Goal: Answer question/provide support

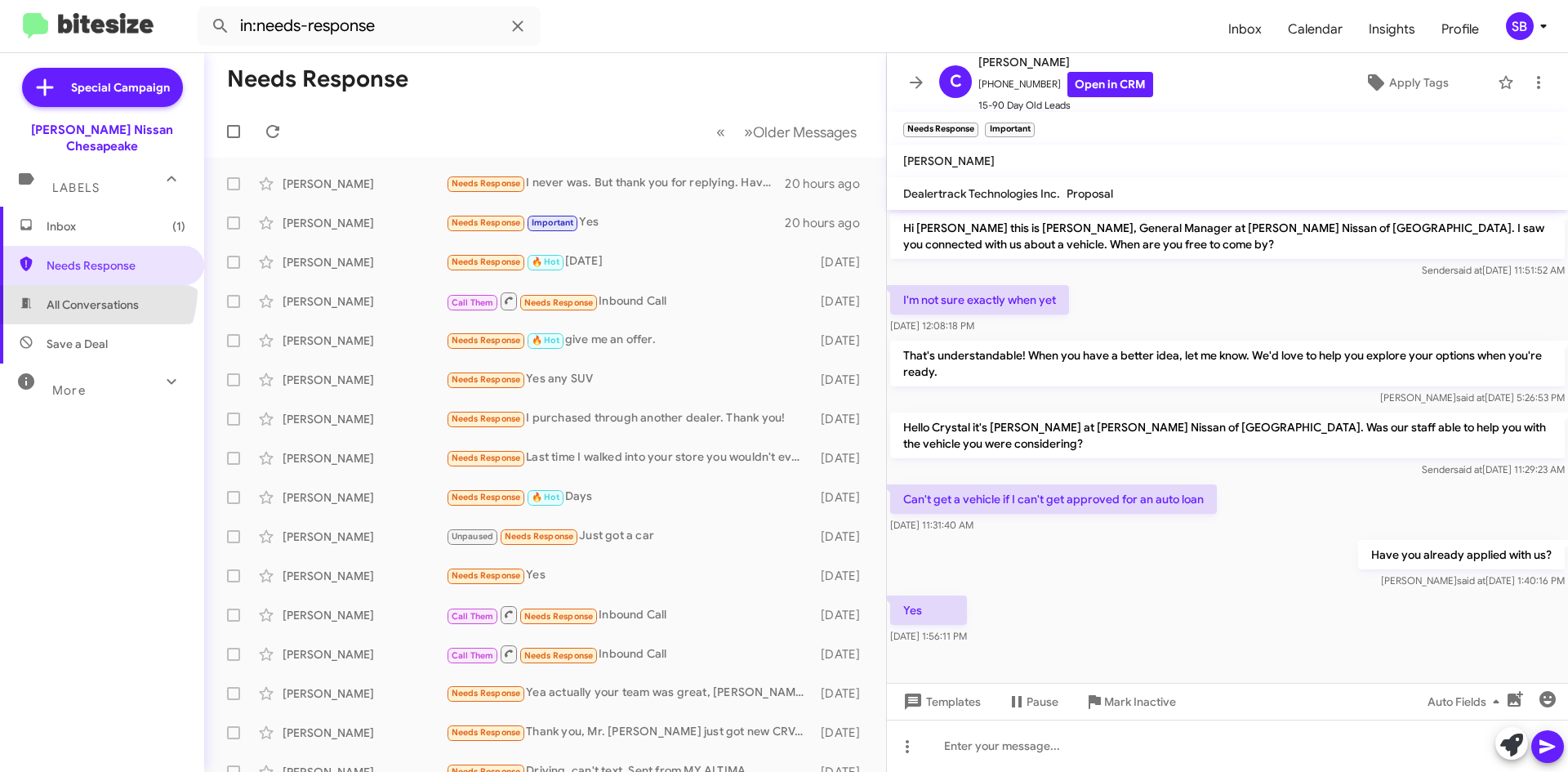
click at [78, 285] on span "All Conversations" at bounding box center [102, 304] width 204 height 39
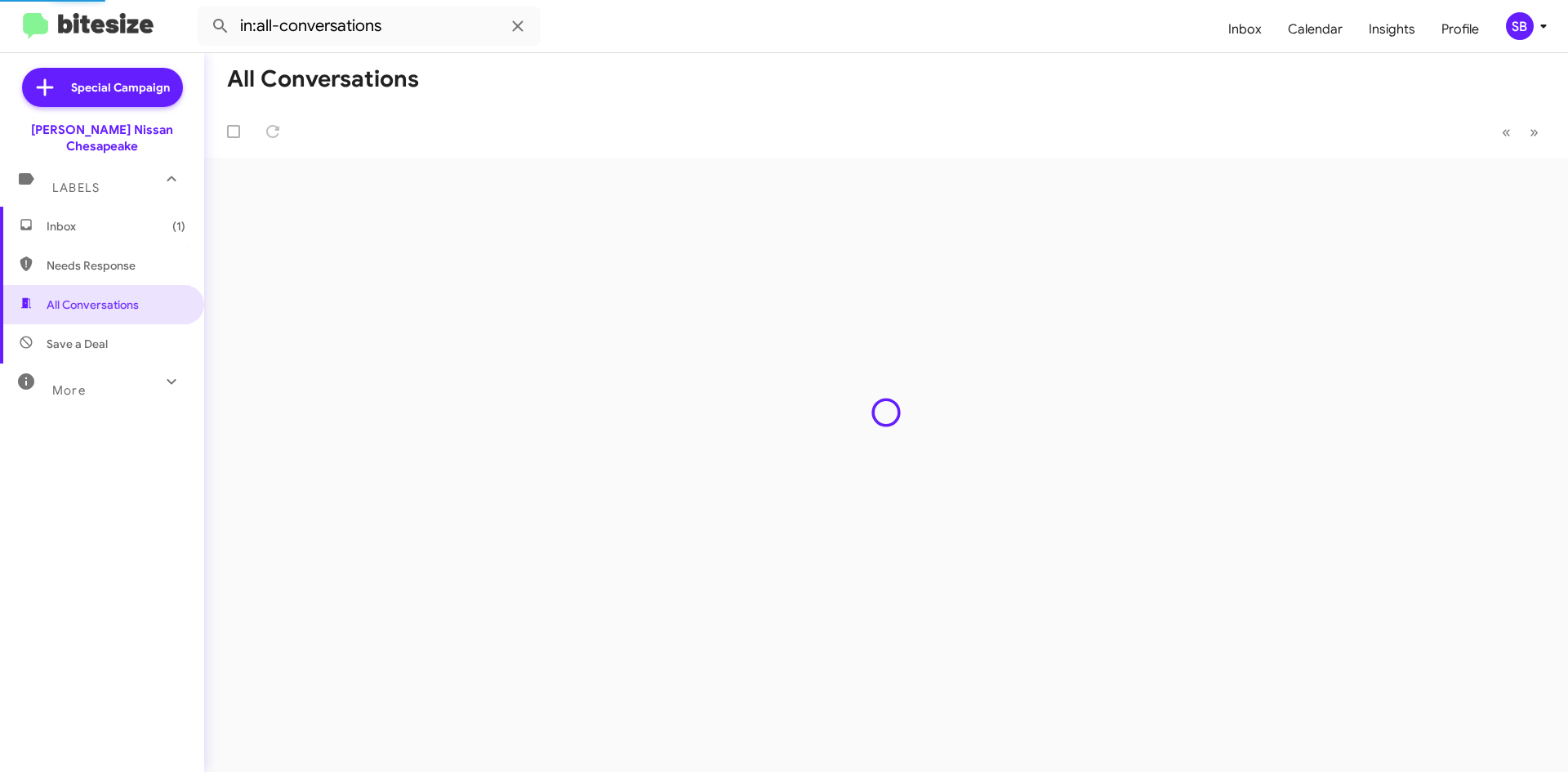
click at [89, 257] on span "Needs Response" at bounding box center [116, 265] width 139 height 16
type input "in:needs-response"
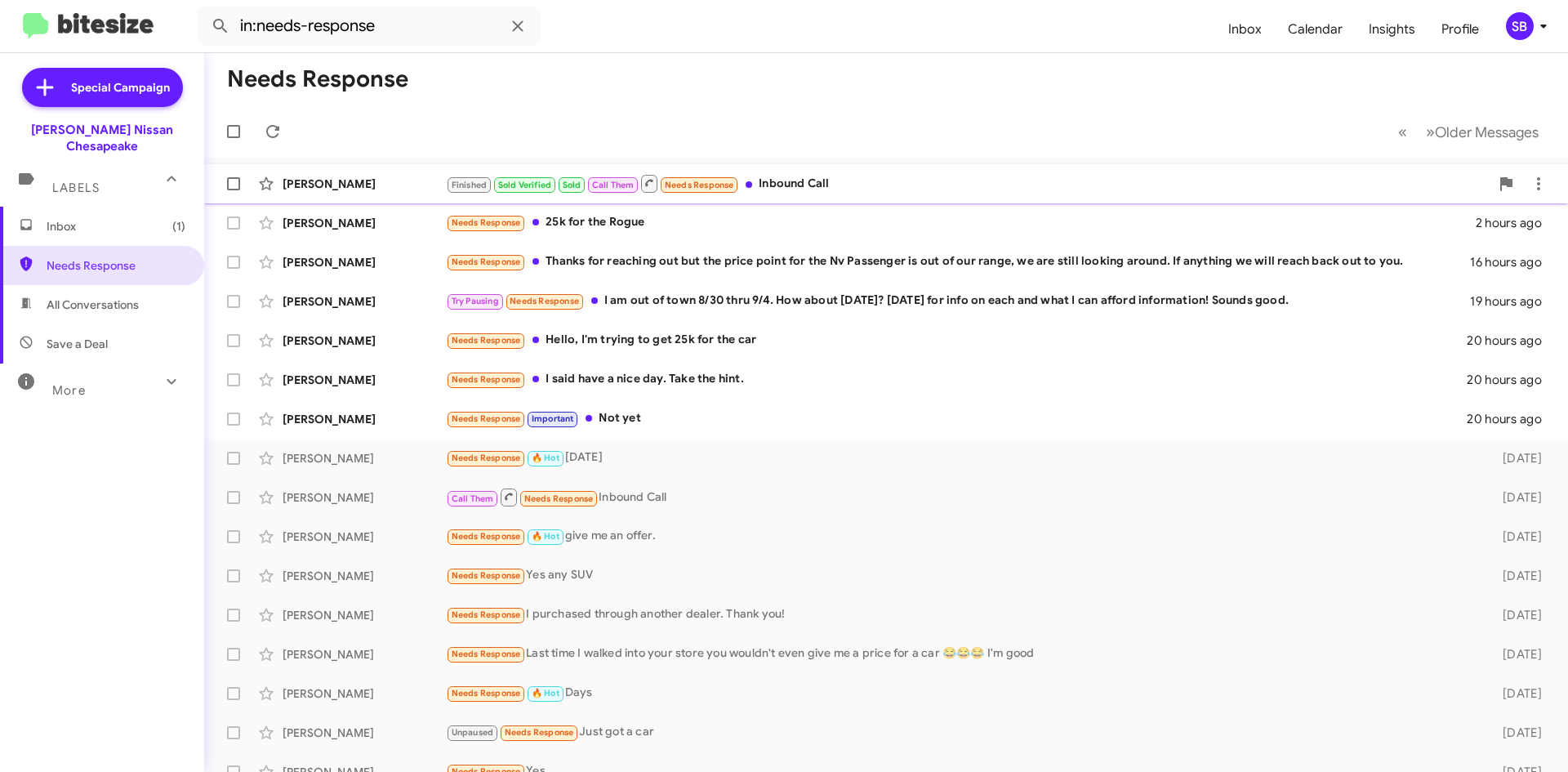
click at [827, 184] on div "Finished Sold Verified Sold Call Them Needs Response Inbound Call" at bounding box center [968, 183] width 1044 height 21
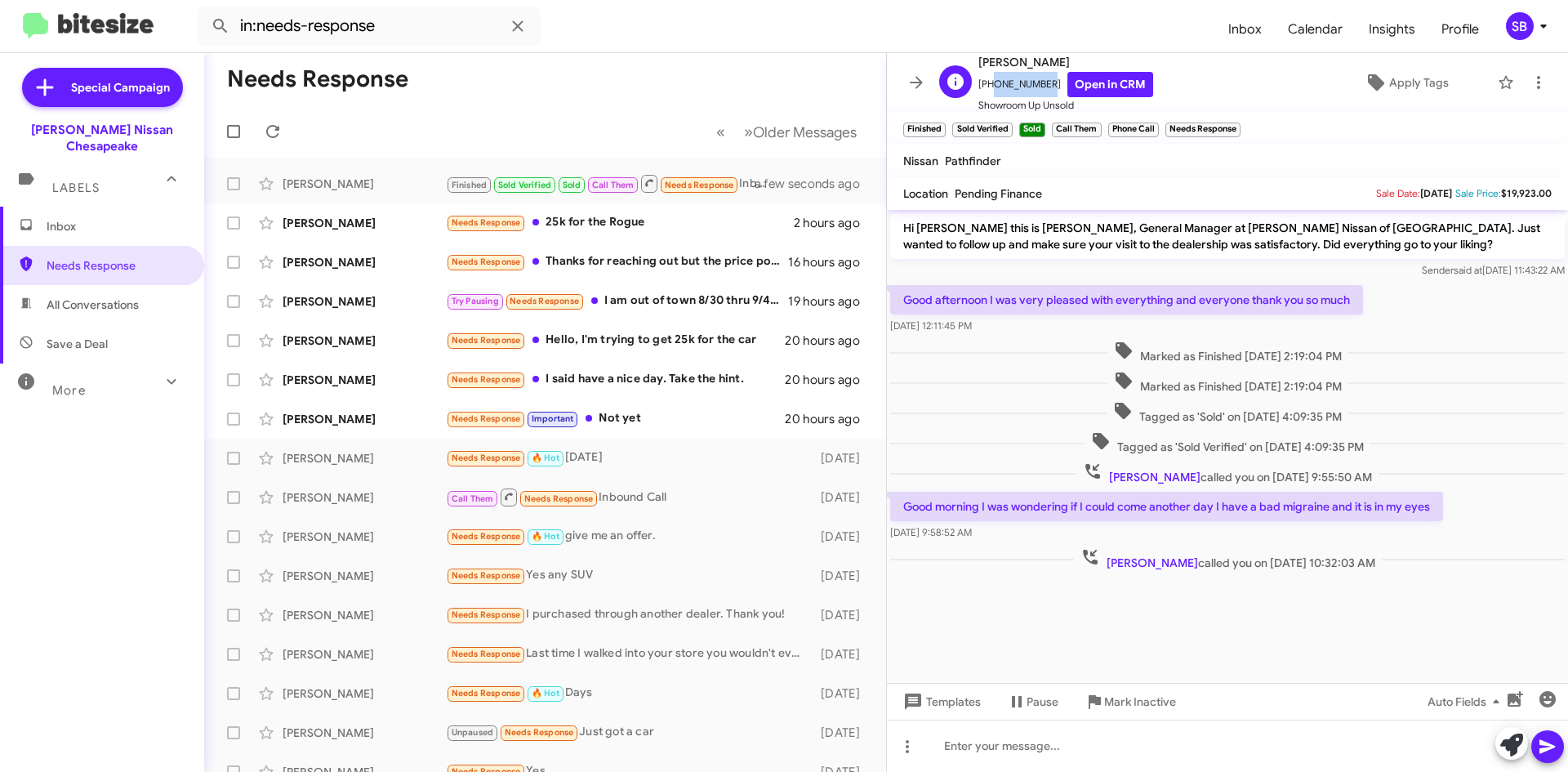
drag, startPoint x: 1040, startPoint y: 85, endPoint x: 988, endPoint y: 95, distance: 53.0
click at [988, 95] on span "[PHONE_NUMBER] Open in CRM" at bounding box center [1066, 85] width 175 height 25
copy span "7579752321"
drag, startPoint x: 1144, startPoint y: 702, endPoint x: 1100, endPoint y: 701, distance: 44.0
click at [1144, 702] on span "Mark Inactive" at bounding box center [1140, 702] width 72 height 30
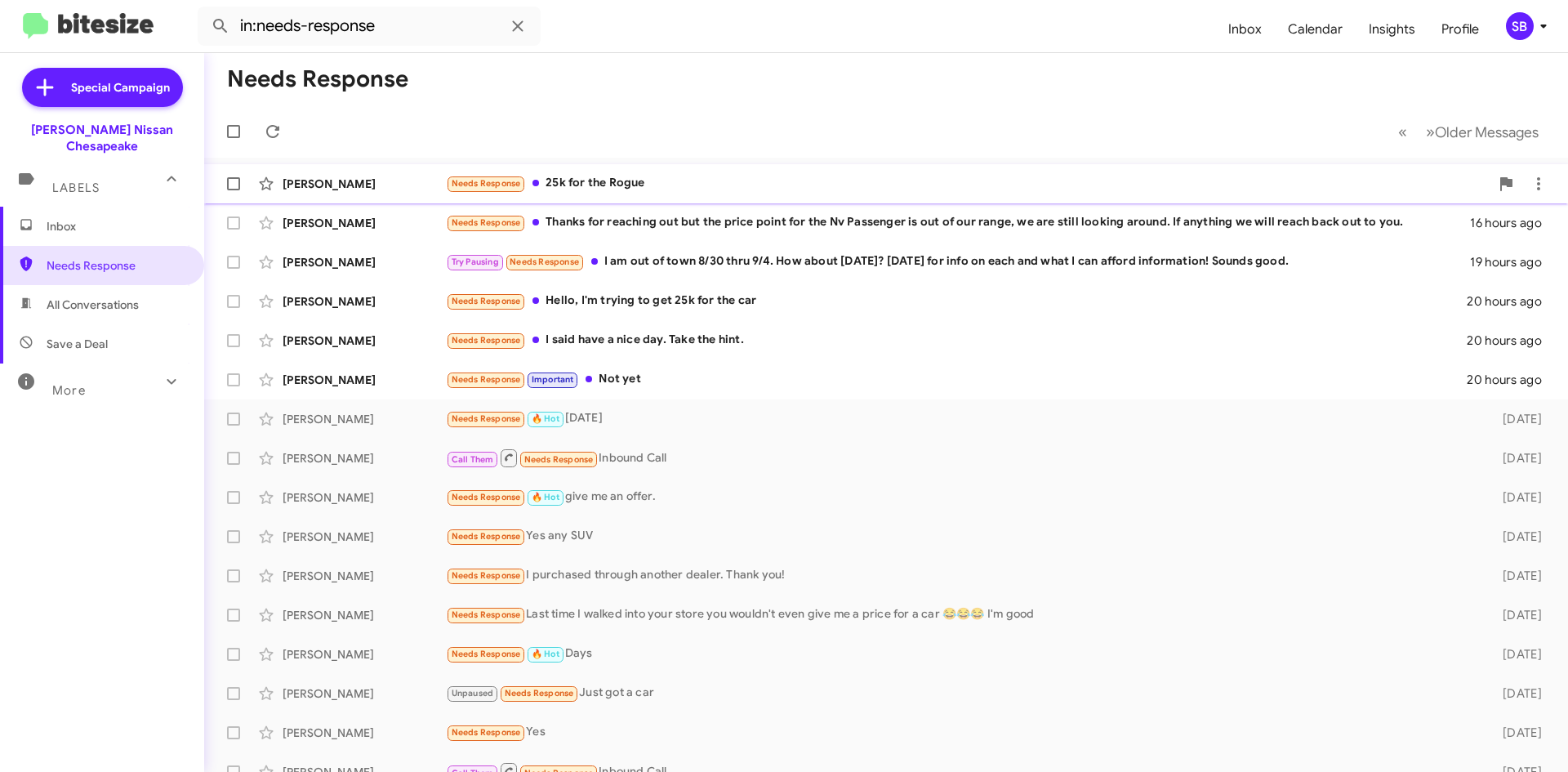
click at [718, 174] on div "Needs Response 25k for the Rogue" at bounding box center [968, 183] width 1044 height 19
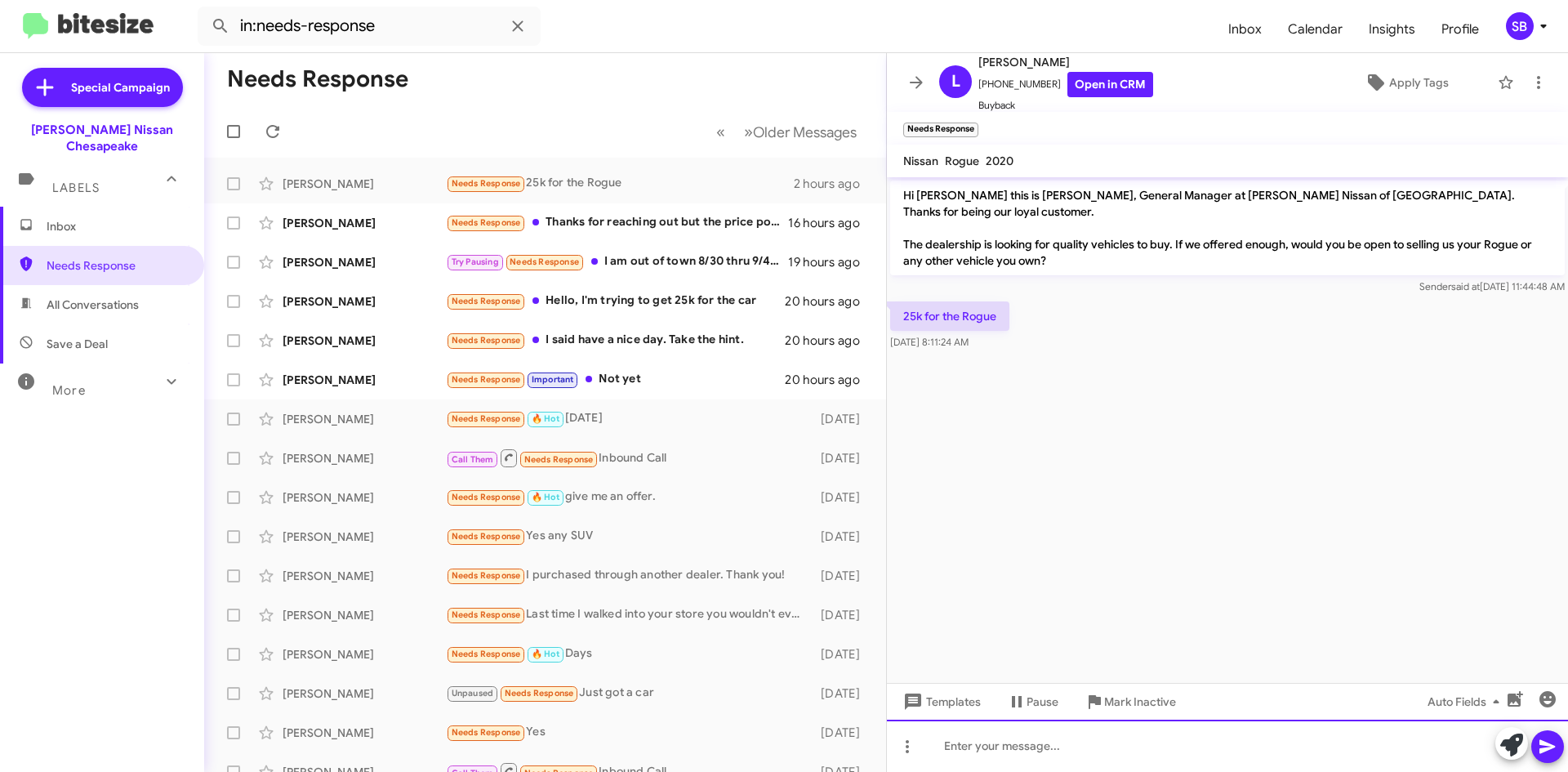
click at [974, 745] on div at bounding box center [1227, 746] width 681 height 52
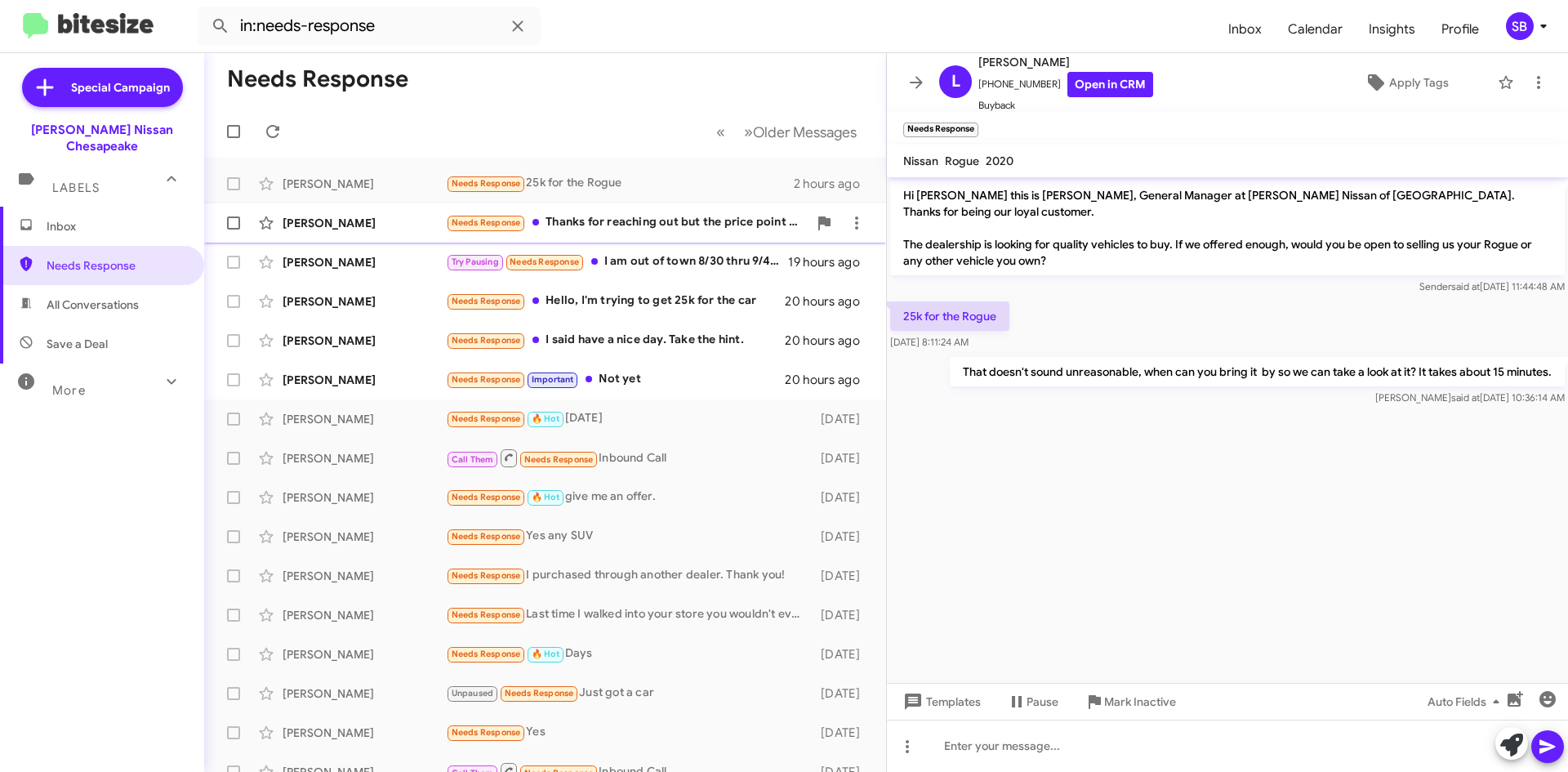
click at [637, 226] on div "Needs Response Thanks for reaching out but the price point for the Nv Passenger…" at bounding box center [626, 222] width 362 height 19
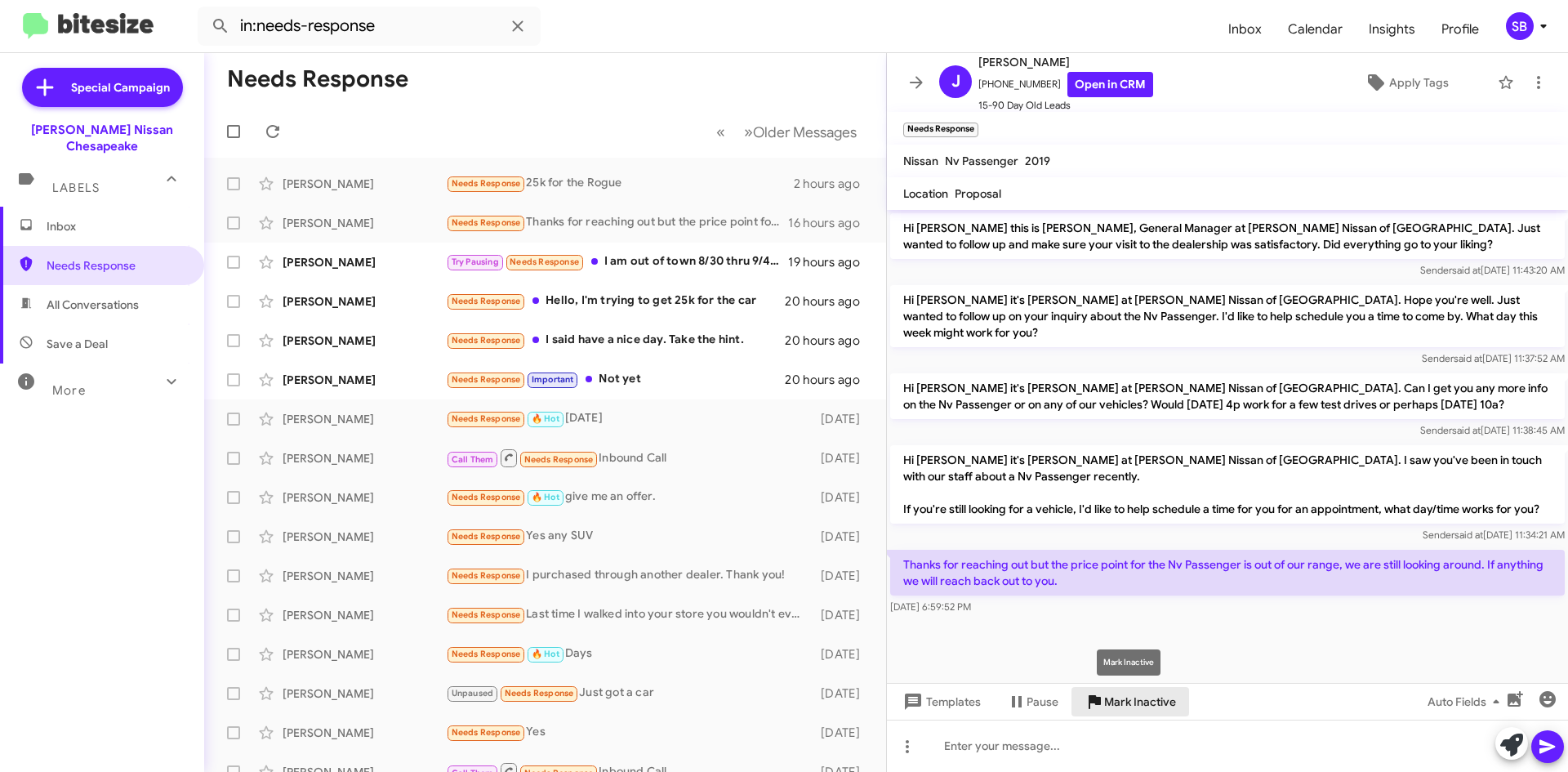
click at [1133, 705] on span "Mark Inactive" at bounding box center [1140, 702] width 72 height 30
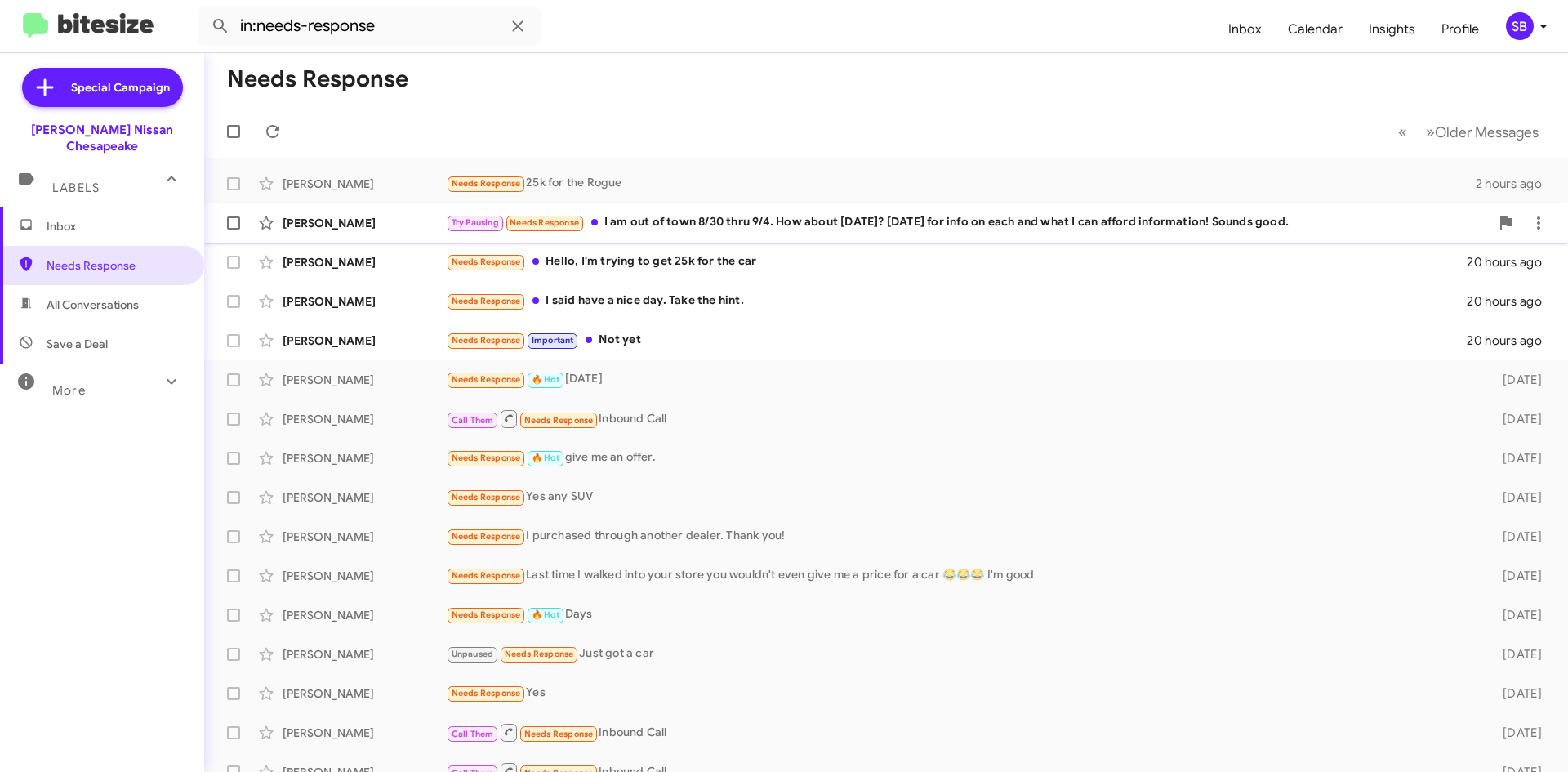
click at [763, 204] on span "[PERSON_NAME] Try Pausing Needs Response I am out of town 8/30 thru 9/4. How ab…" at bounding box center [886, 222] width 1364 height 39
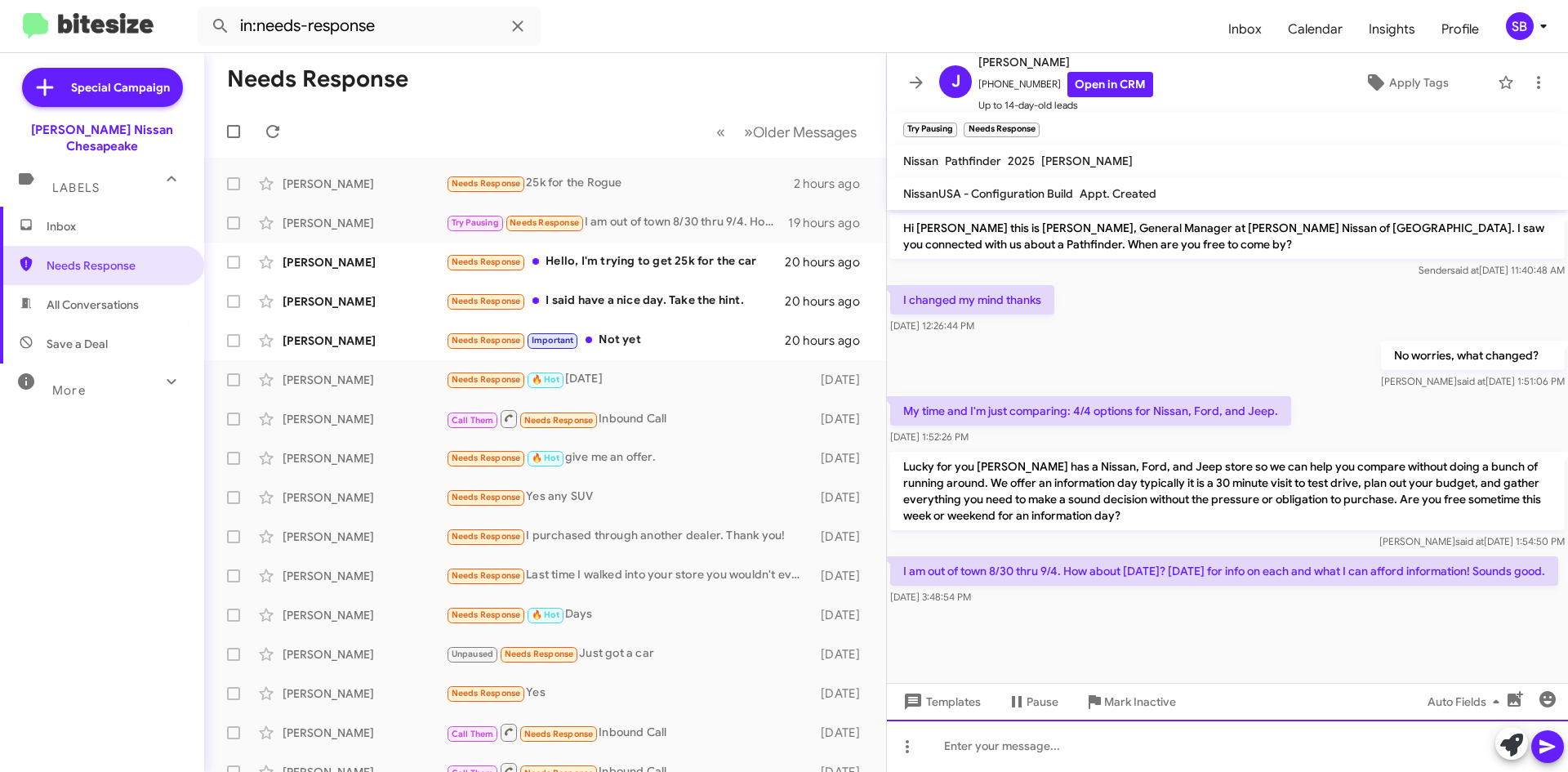
click at [1014, 749] on div at bounding box center [1227, 746] width 681 height 52
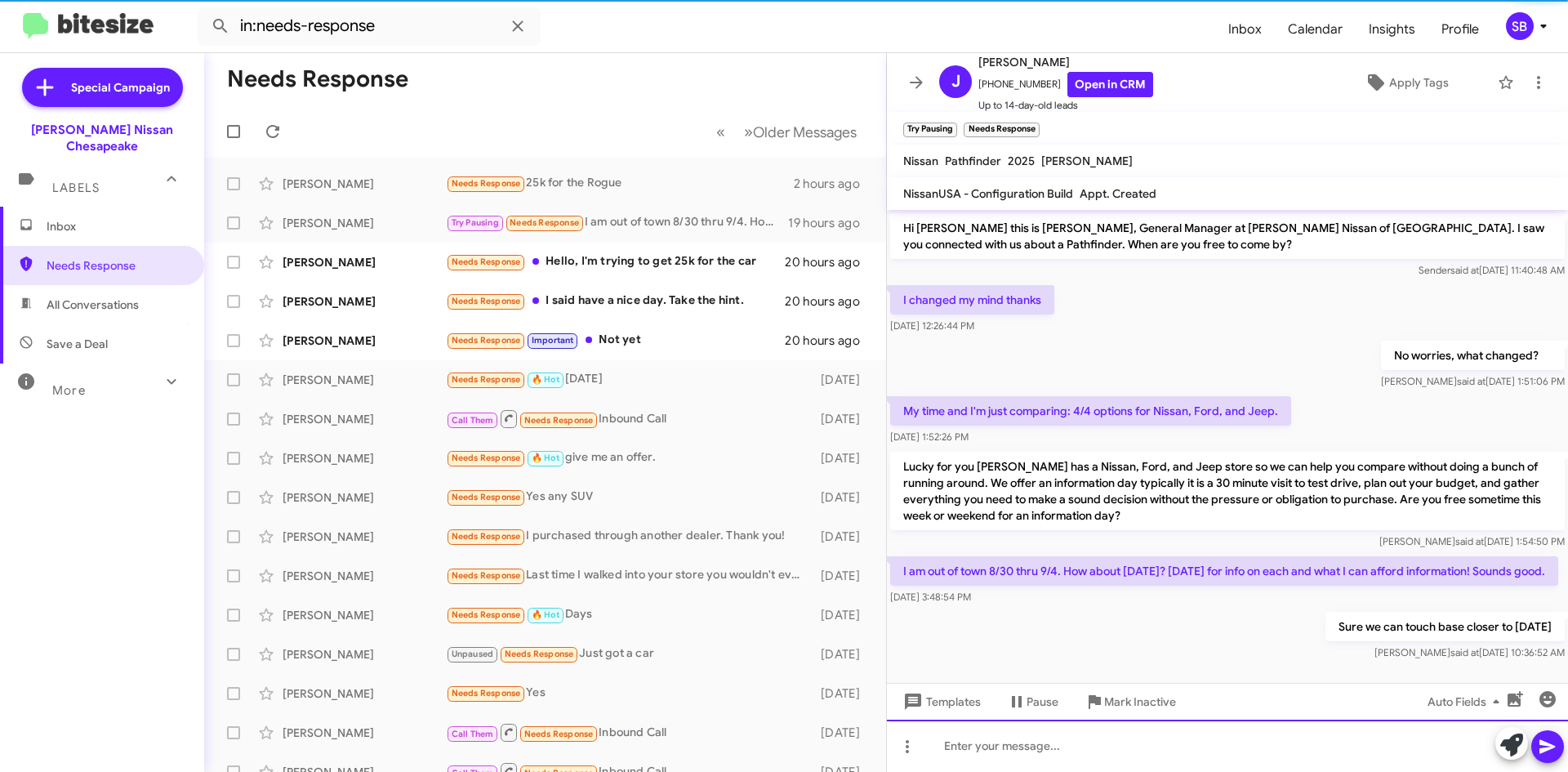
scroll to position [26, 0]
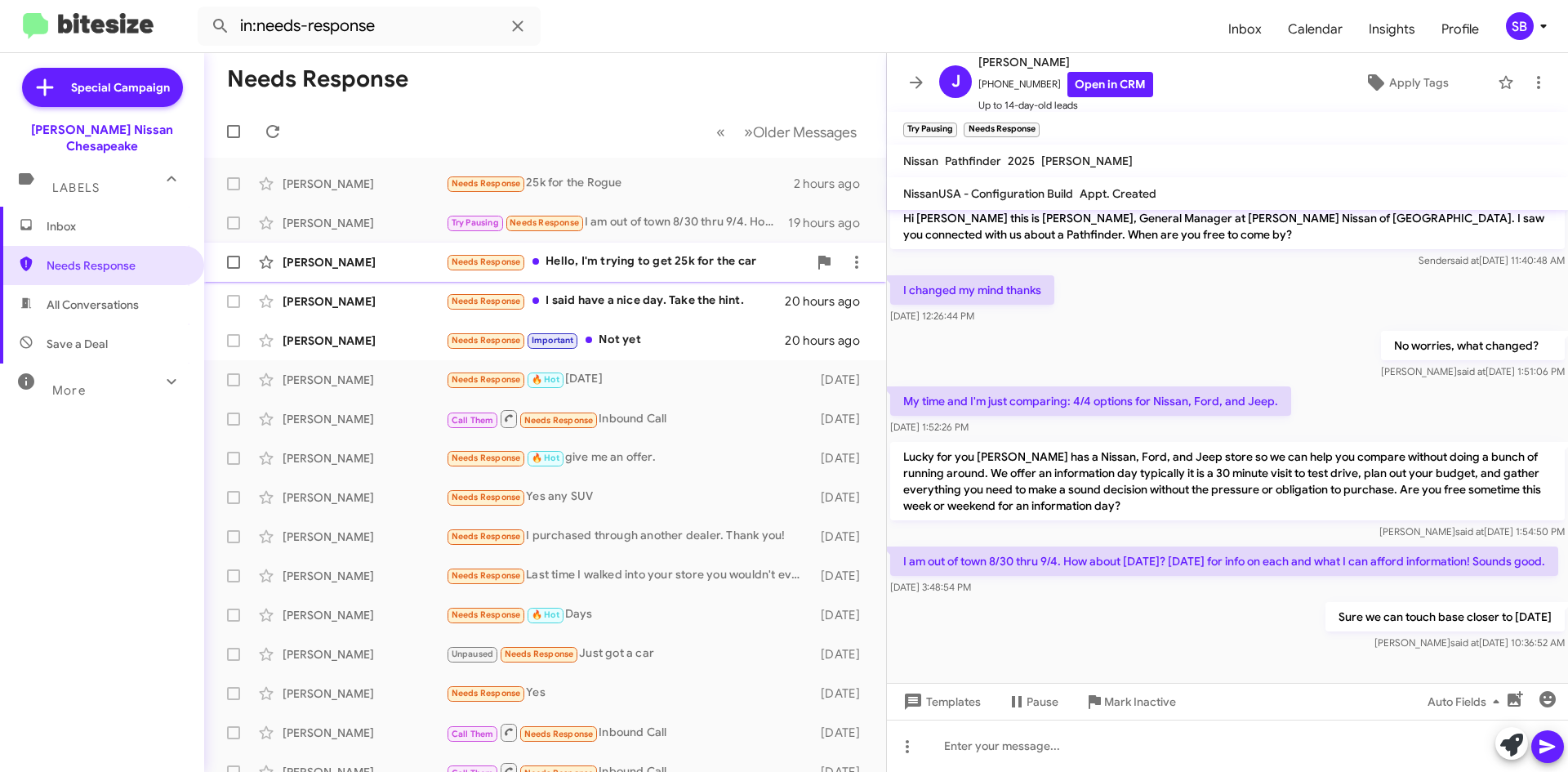
click at [635, 272] on div "[PERSON_NAME] Needs Response Hello, I'm trying to get 25k for the car 20 hours …" at bounding box center [545, 262] width 655 height 33
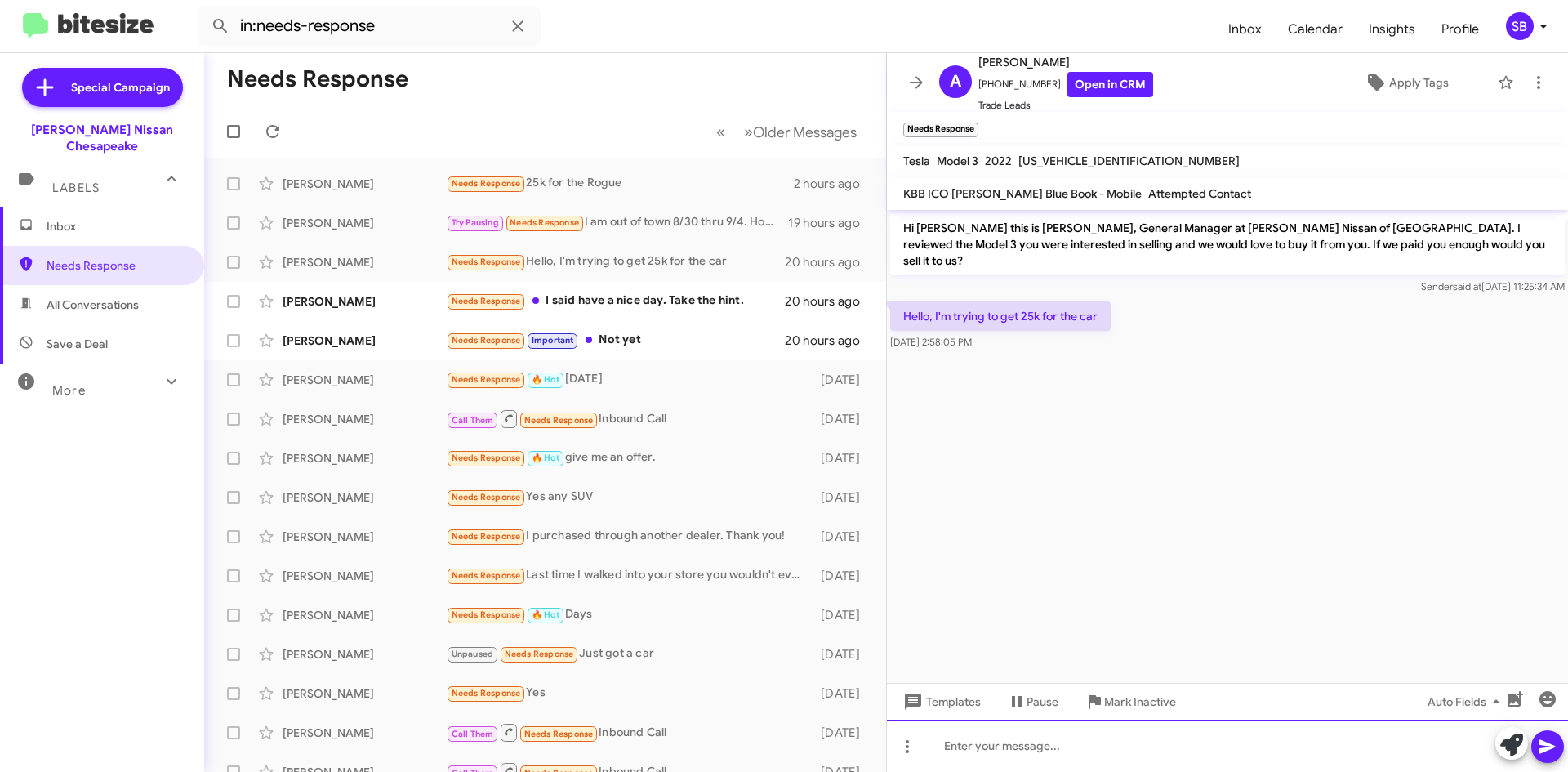
click at [1001, 749] on div at bounding box center [1227, 746] width 681 height 52
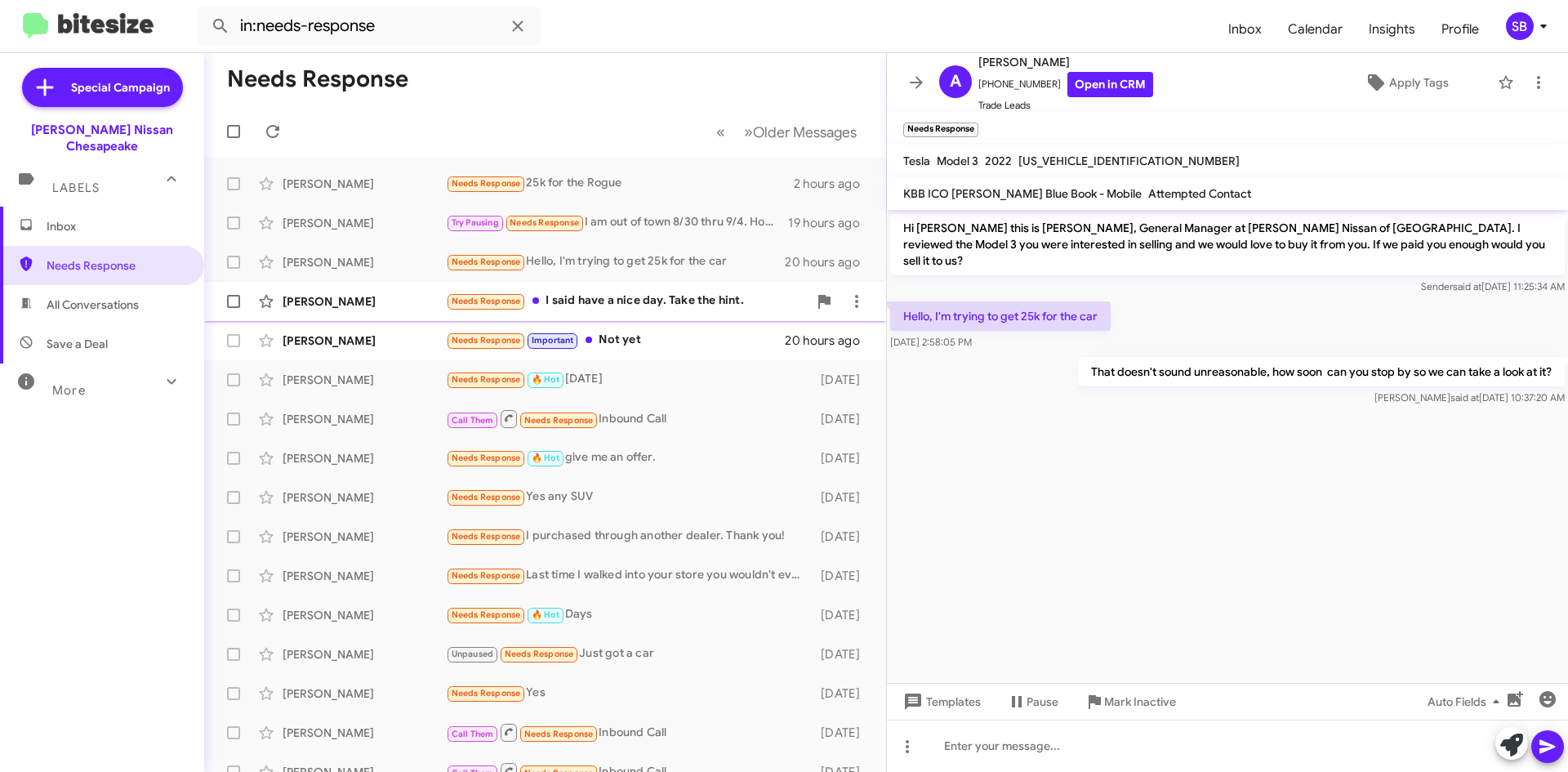
click at [683, 296] on div "Needs Response I said have a nice day. Take the hint." at bounding box center [626, 301] width 362 height 19
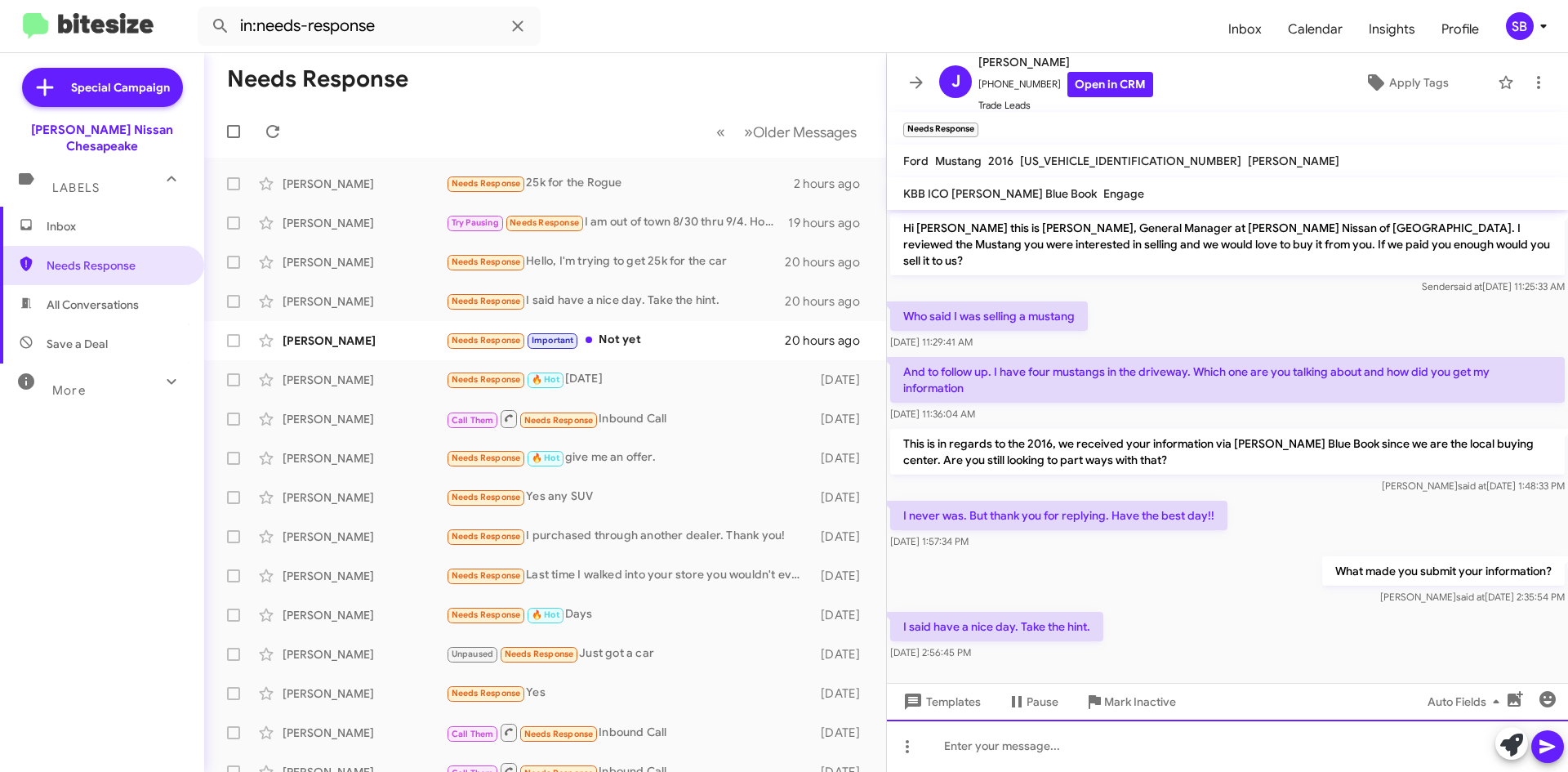
click at [1041, 741] on div at bounding box center [1227, 746] width 681 height 52
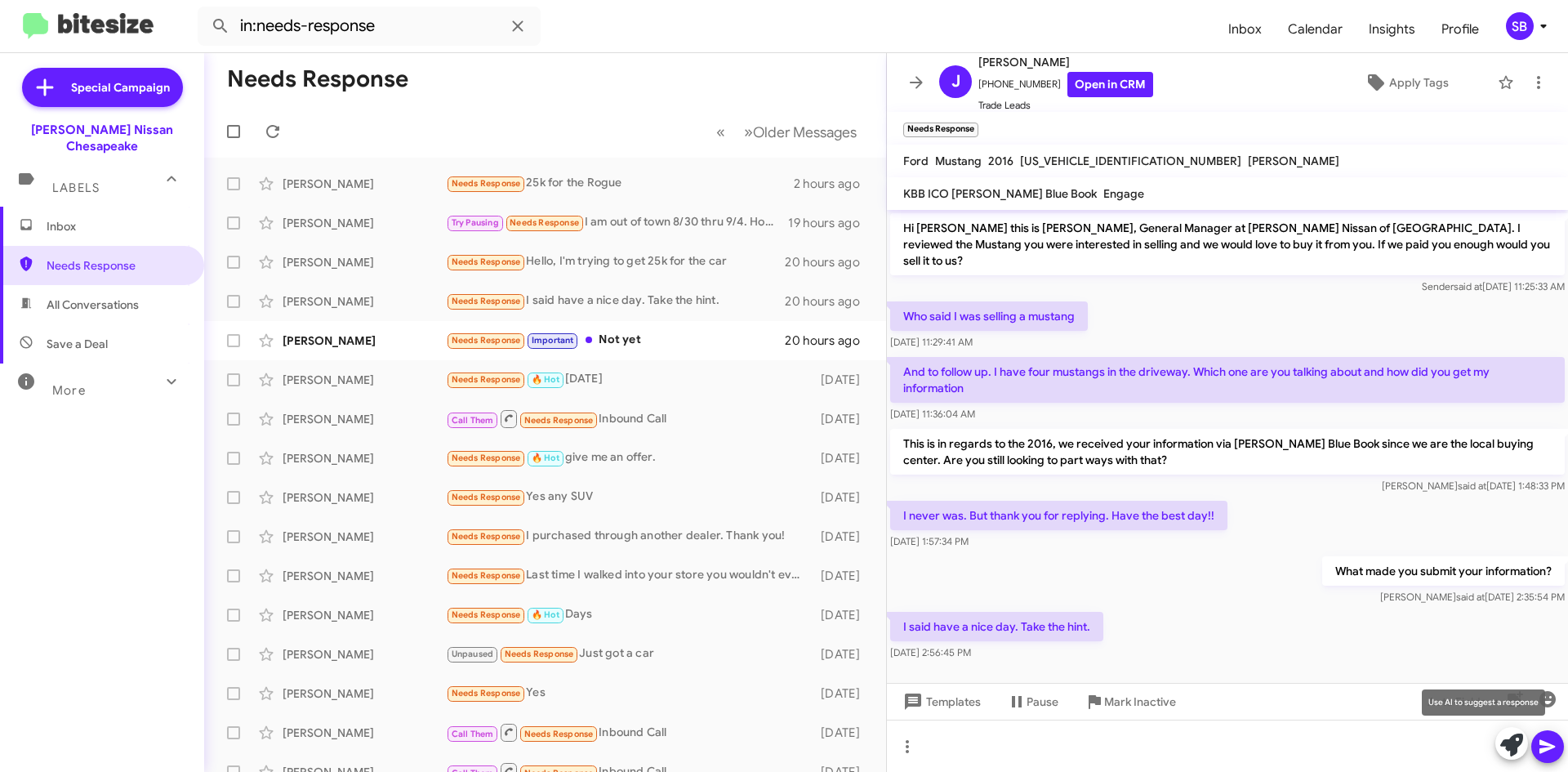
click at [1503, 754] on icon at bounding box center [1511, 744] width 23 height 23
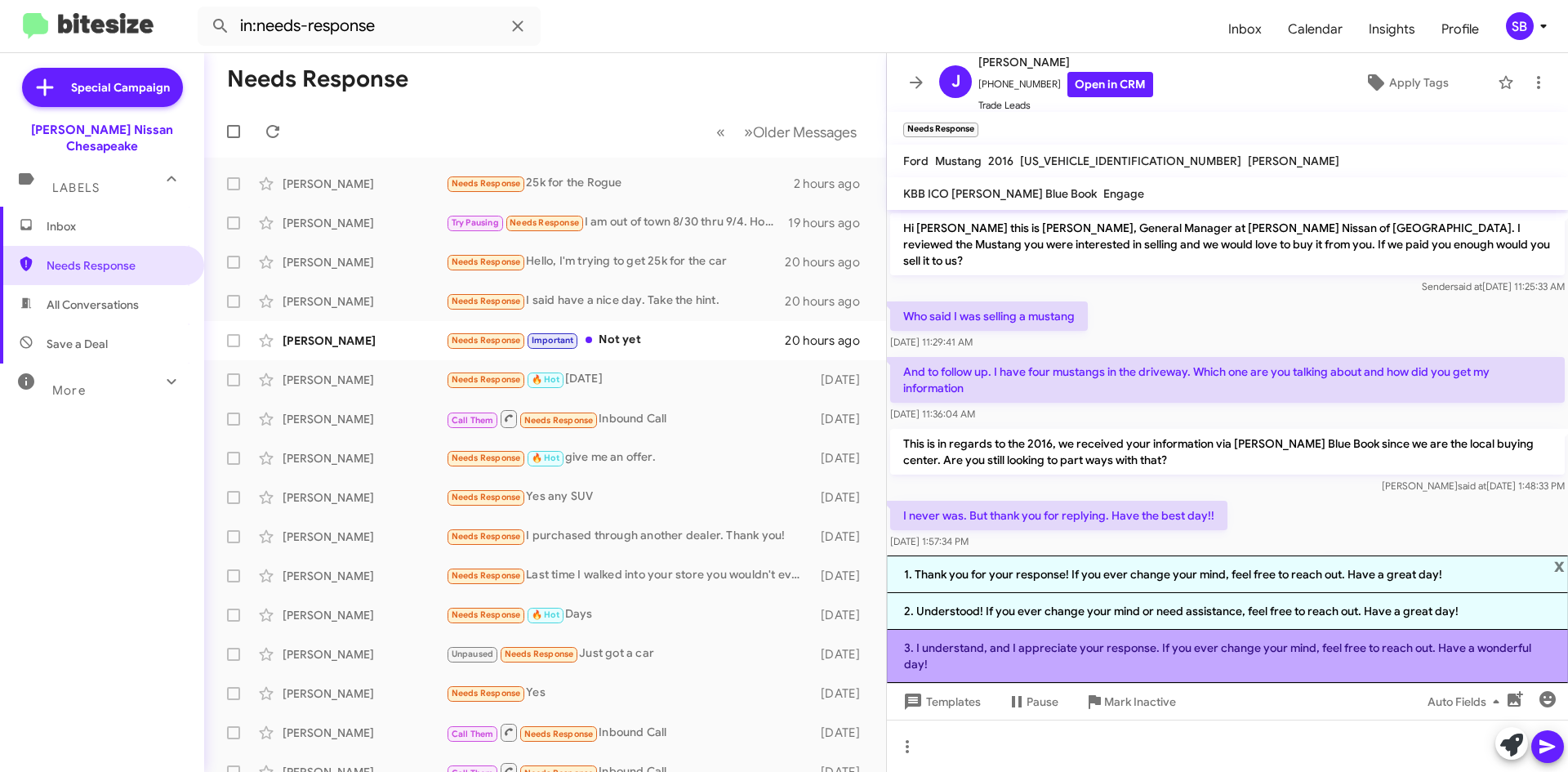
click at [1217, 668] on li "3. I understand, and I appreciate your response. If you ever change your mind, …" at bounding box center [1227, 656] width 681 height 53
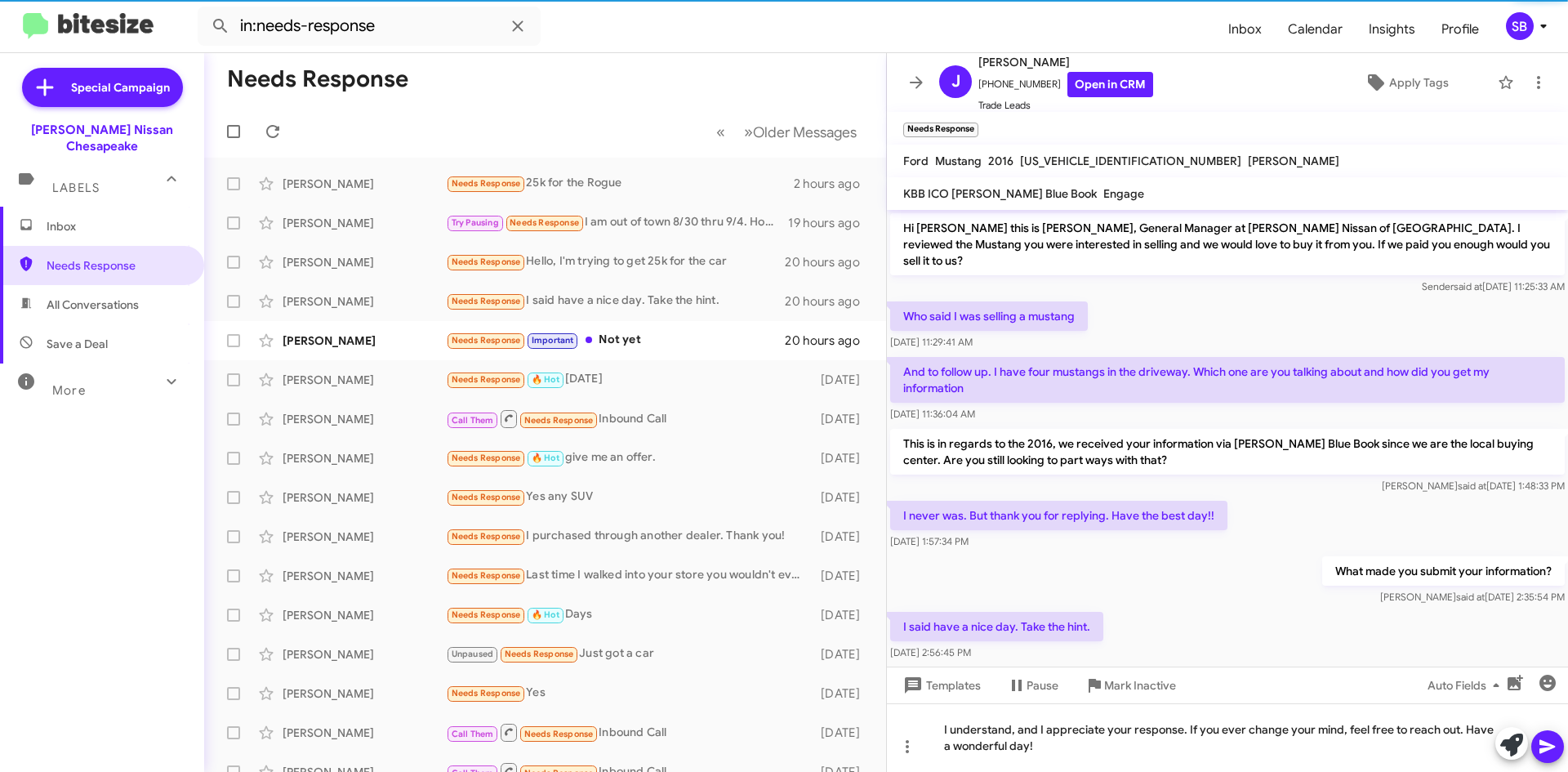
click at [1543, 744] on icon at bounding box center [1546, 747] width 15 height 14
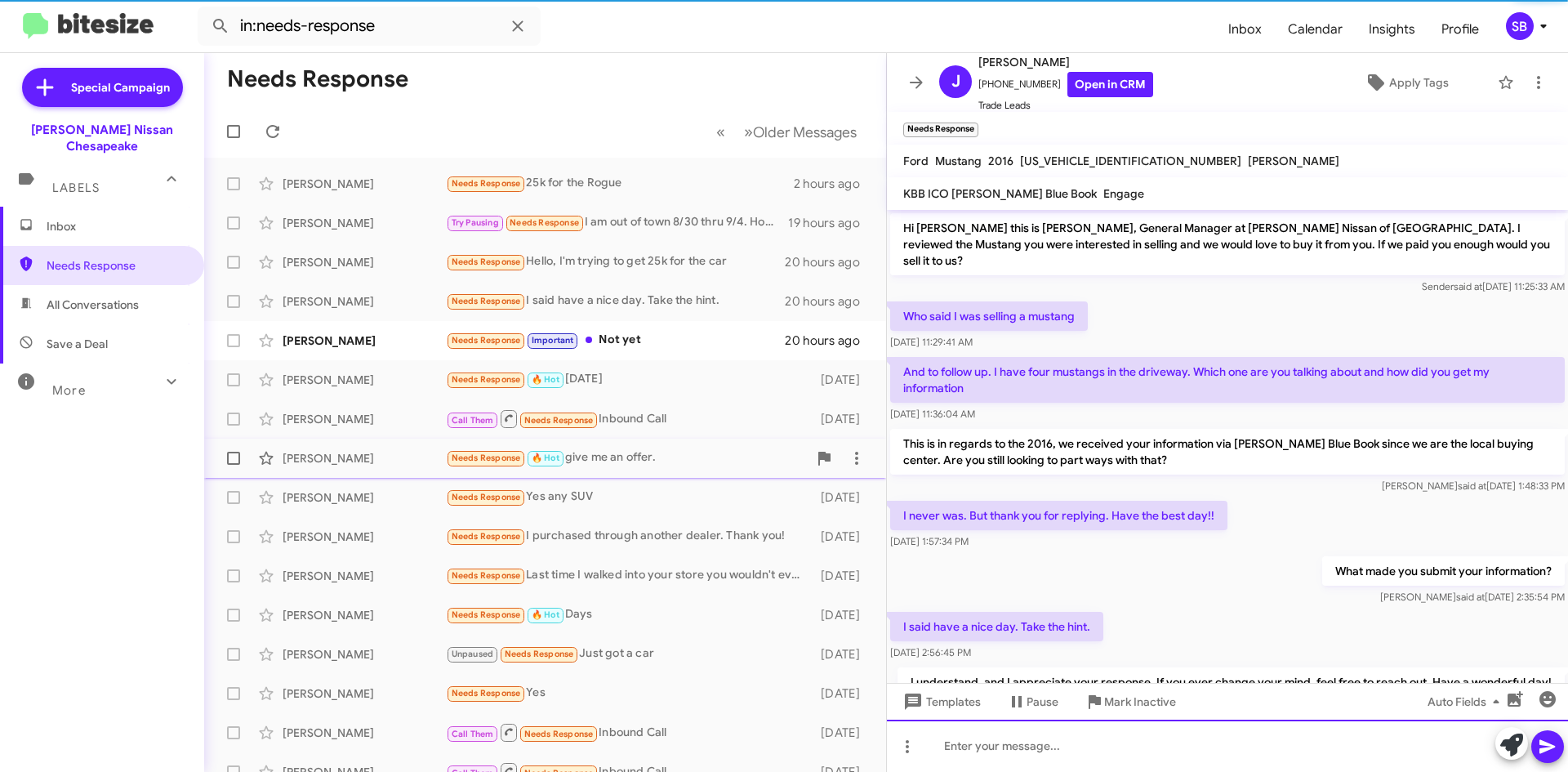
scroll to position [53, 0]
